Goal: Find specific page/section: Find specific page/section

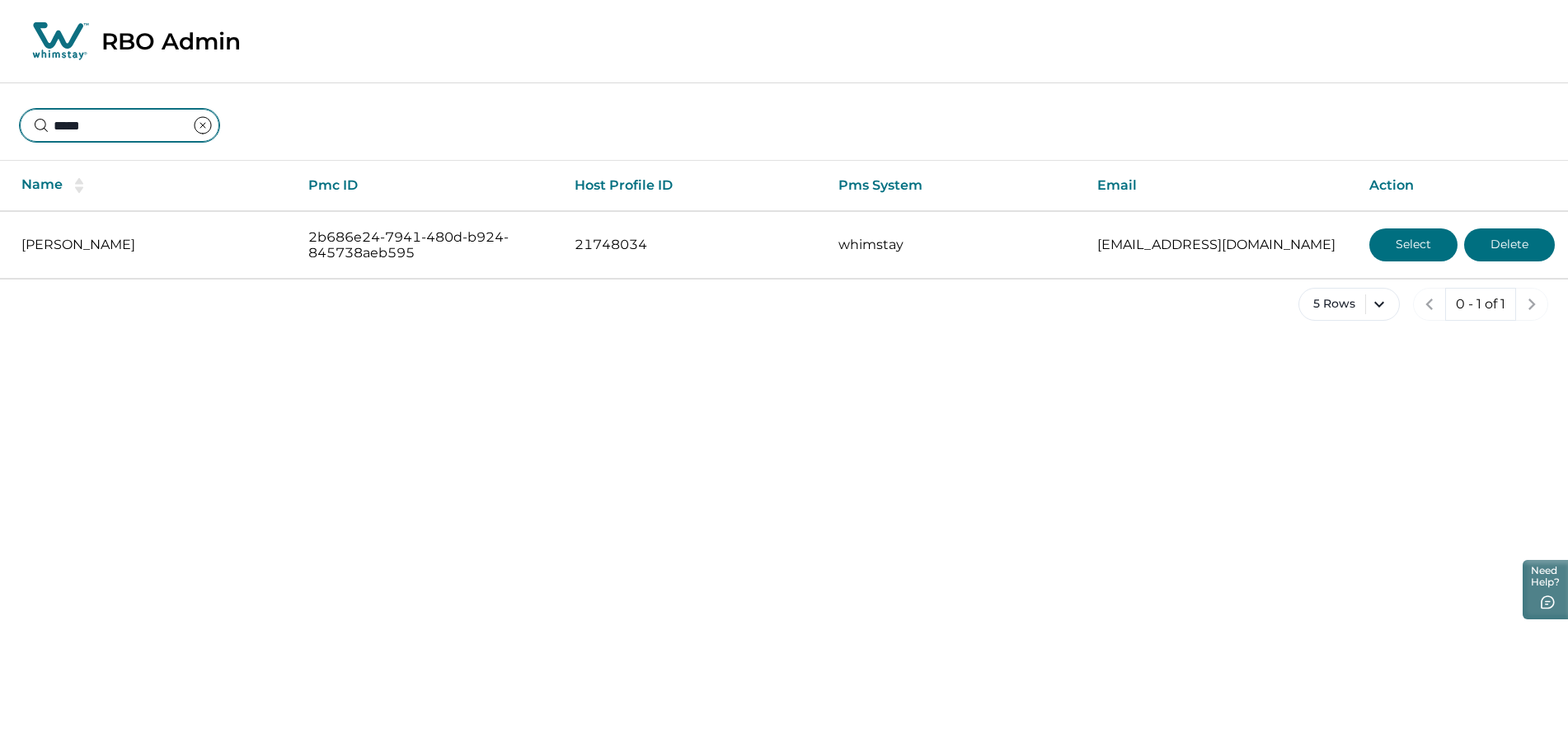
drag, startPoint x: 166, startPoint y: 123, endPoint x: -1, endPoint y: 128, distance: 167.1
click at [0, 128] on html "Skip to Content RBO Admin ***** Name Pmc ID Host Profile ID Pms System Email Ac…" at bounding box center [784, 173] width 1568 height 347
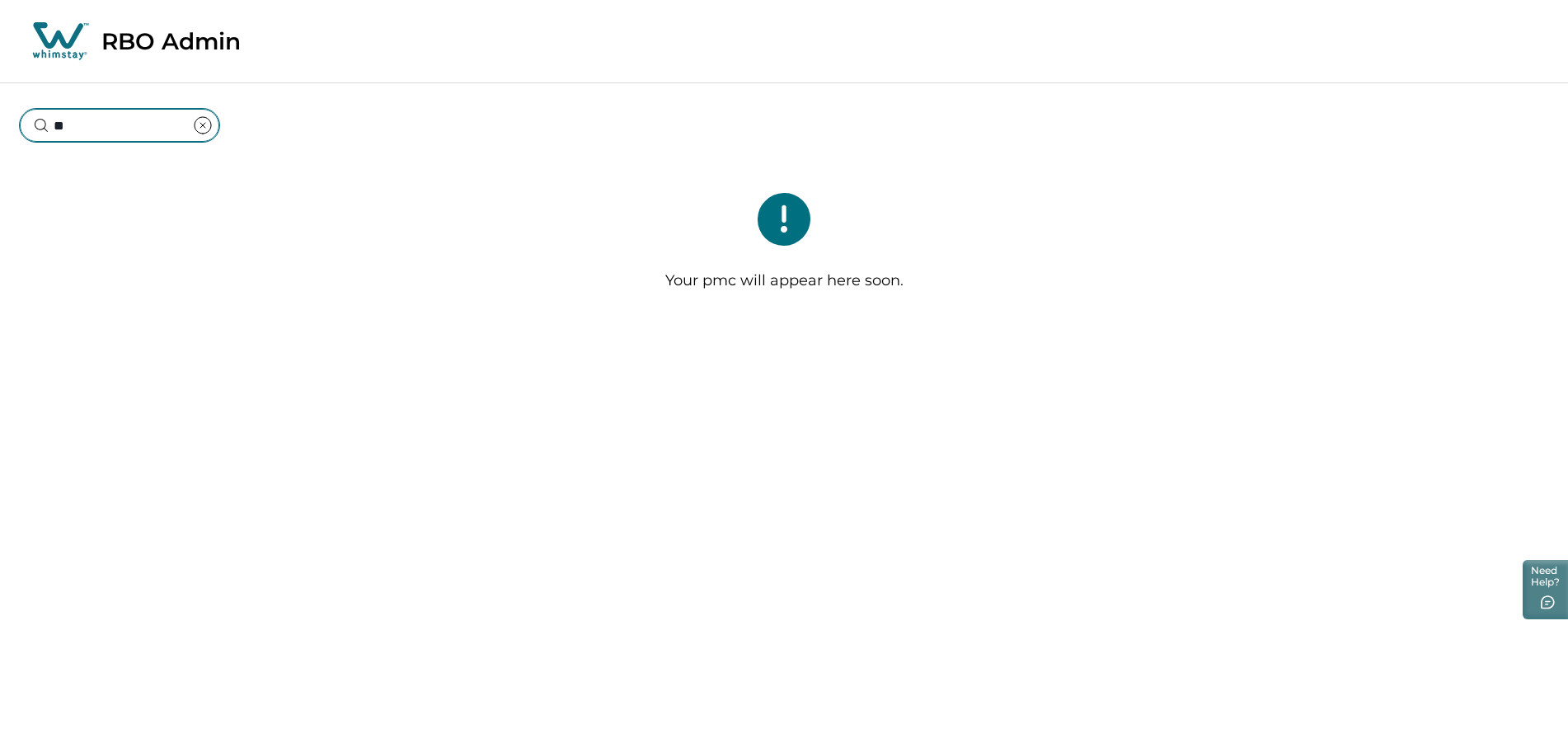
type input "*"
